Goal: Check status: Check status

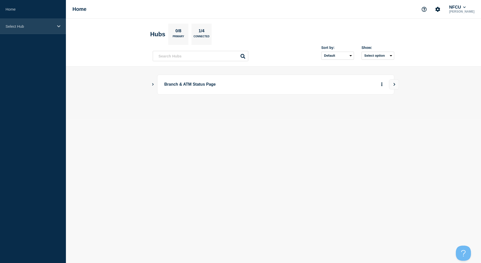
click at [58, 29] on div "Select Hub" at bounding box center [33, 26] width 66 height 15
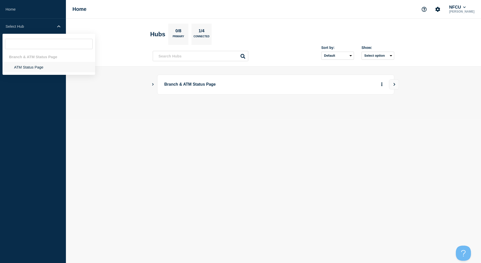
click at [33, 68] on li "ATM Status Page" at bounding box center [49, 67] width 93 height 10
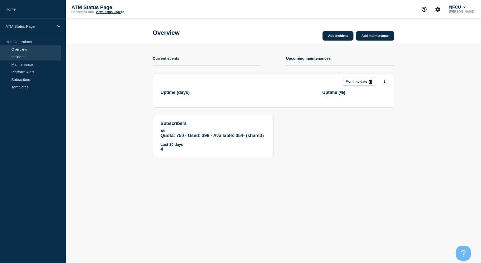
click at [22, 59] on link "Incident" at bounding box center [30, 57] width 61 height 8
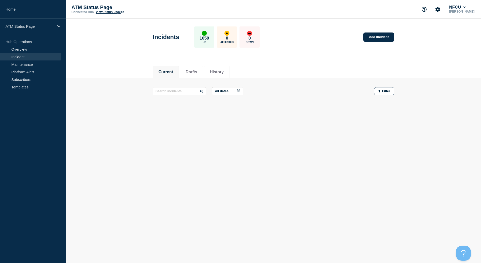
click at [29, 57] on link "Incident" at bounding box center [30, 57] width 61 height 8
click at [240, 89] on icon at bounding box center [239, 91] width 4 height 4
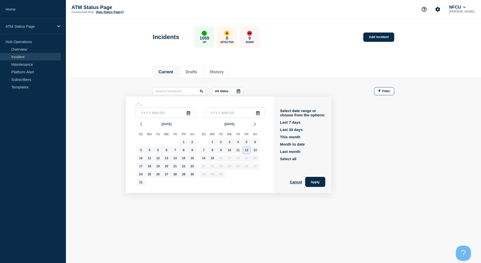
click at [247, 150] on div "12" at bounding box center [246, 150] width 7 height 7
type input "[DATE]"
click at [247, 150] on div "12" at bounding box center [246, 150] width 7 height 7
type input "[DATE]"
click at [319, 182] on button "Apply" at bounding box center [315, 182] width 20 height 10
